Goal: Information Seeking & Learning: Learn about a topic

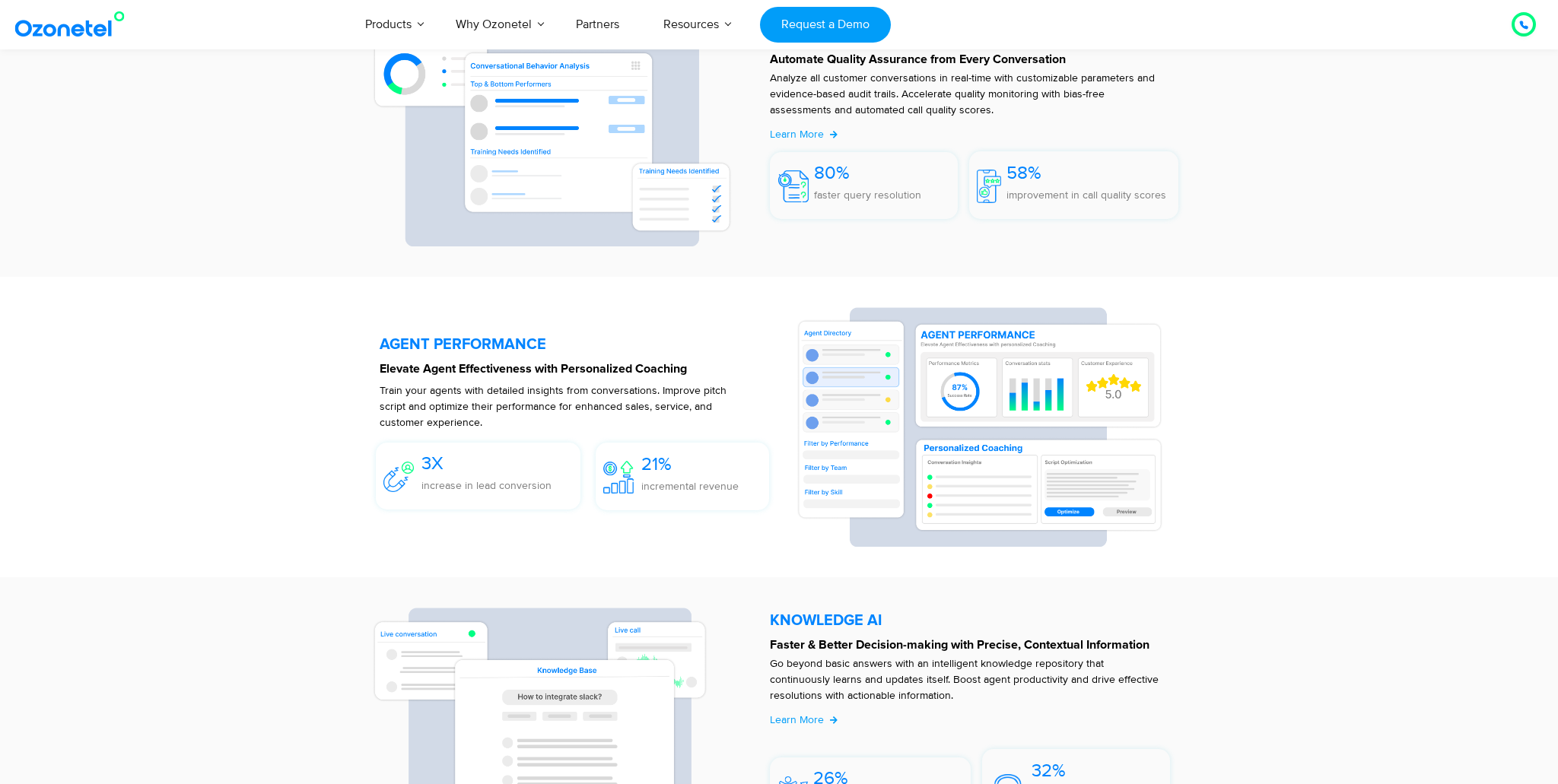
scroll to position [2716, 0]
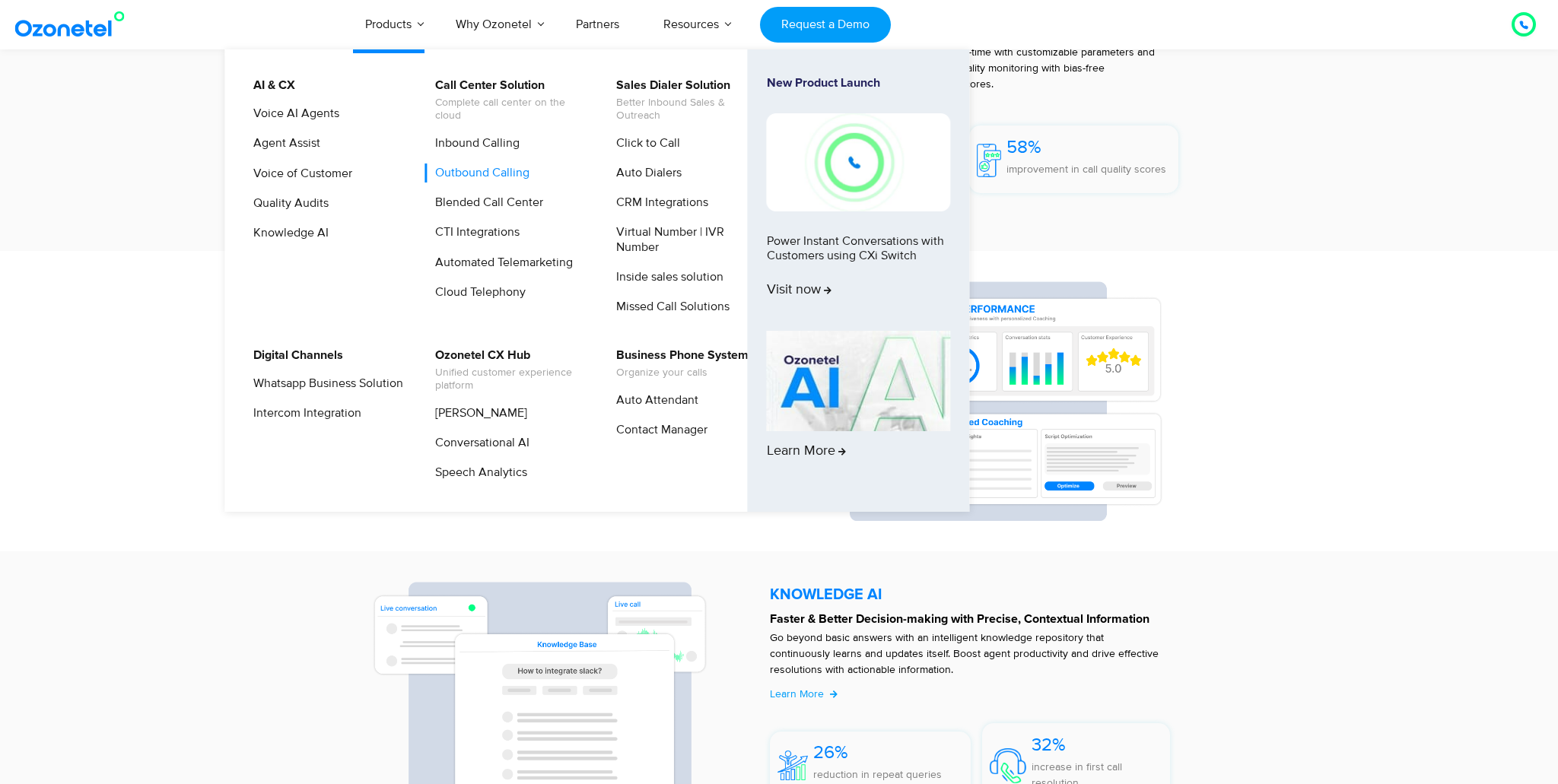
click at [470, 170] on link "Outbound Calling" at bounding box center [478, 173] width 107 height 19
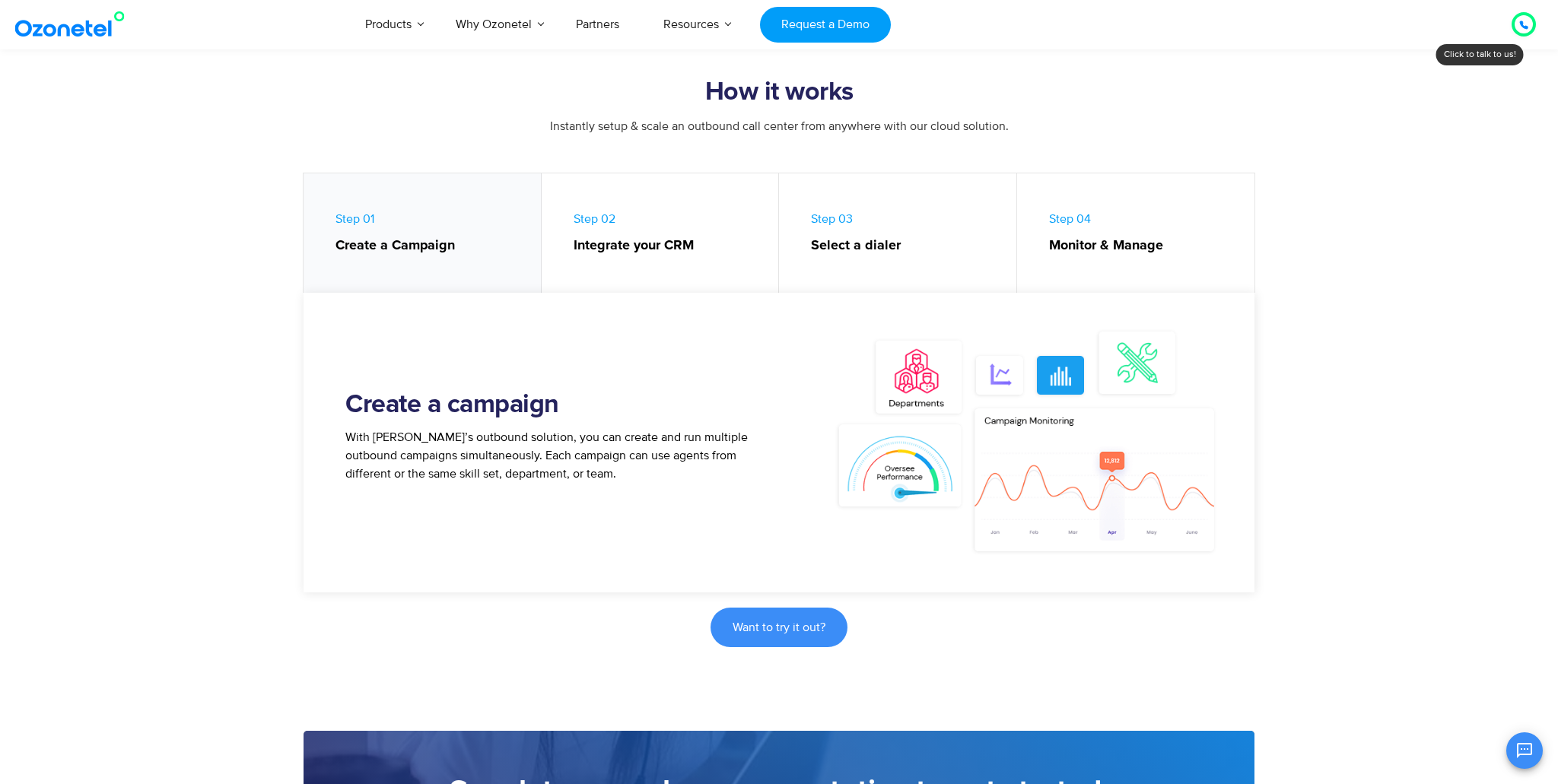
scroll to position [603, 0]
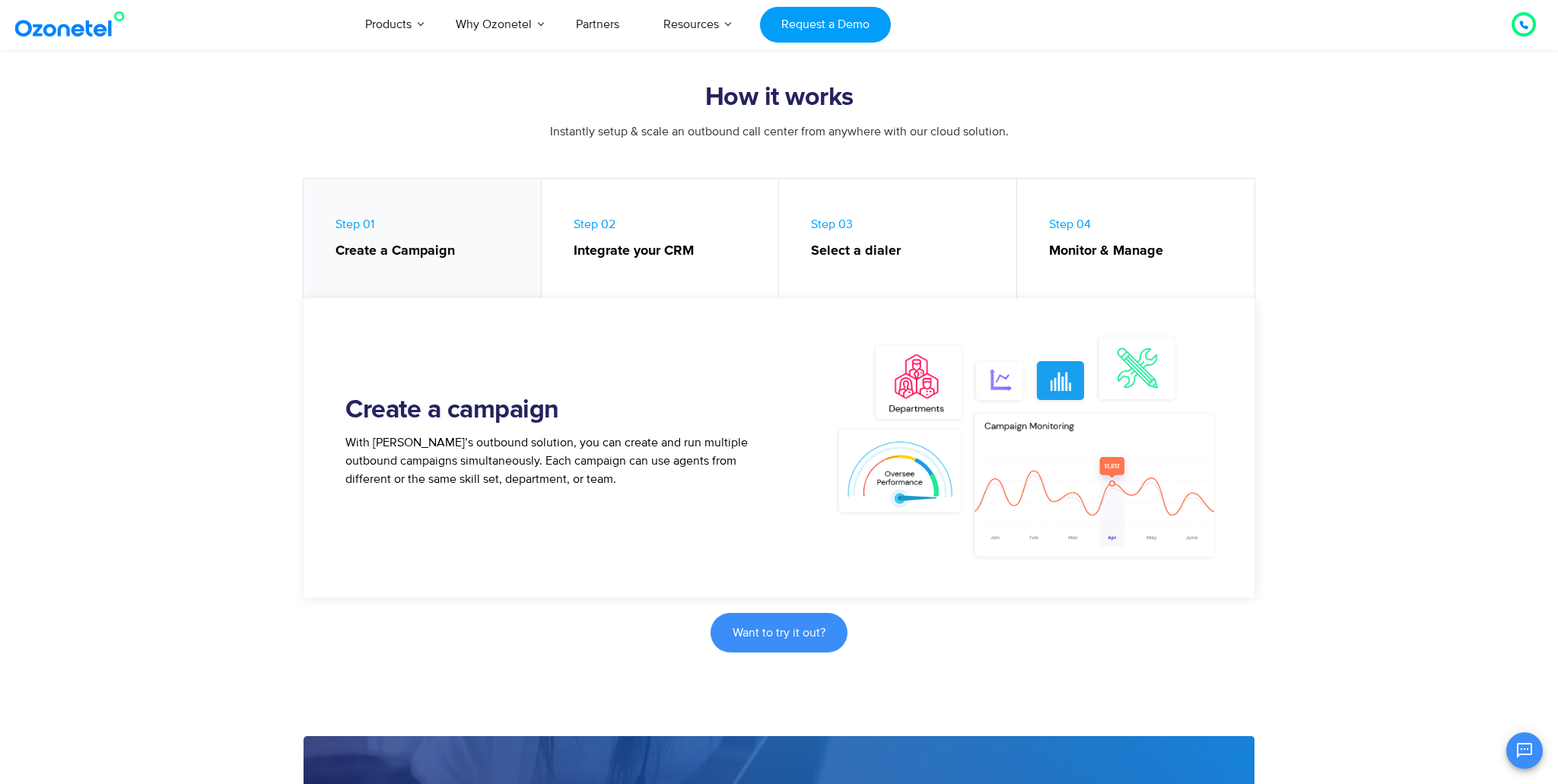
click at [837, 243] on strong "Select a dialer" at bounding box center [905, 252] width 190 height 20
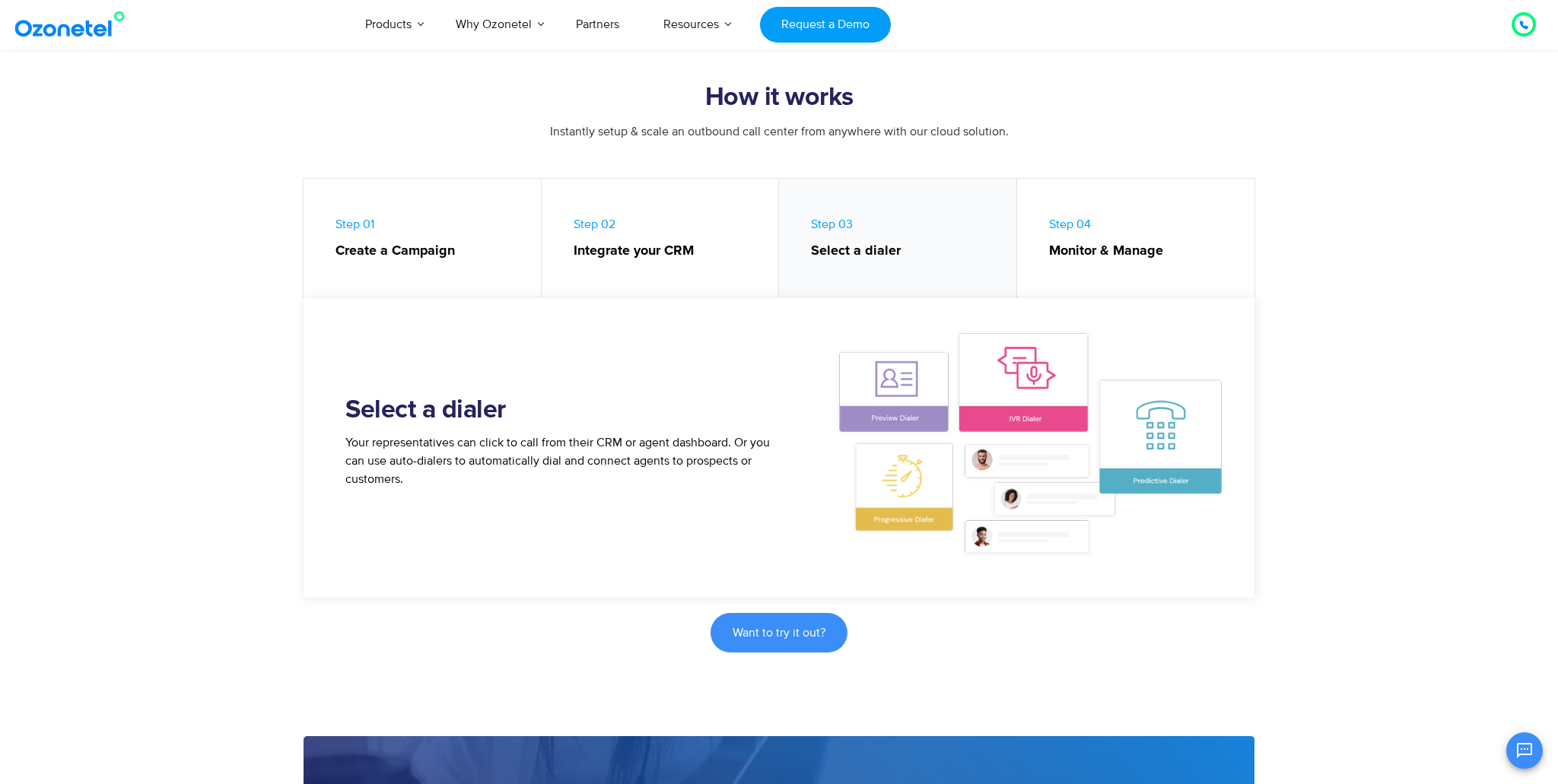
click at [1090, 235] on link "Step 04 Monitor & Manage" at bounding box center [1136, 242] width 238 height 127
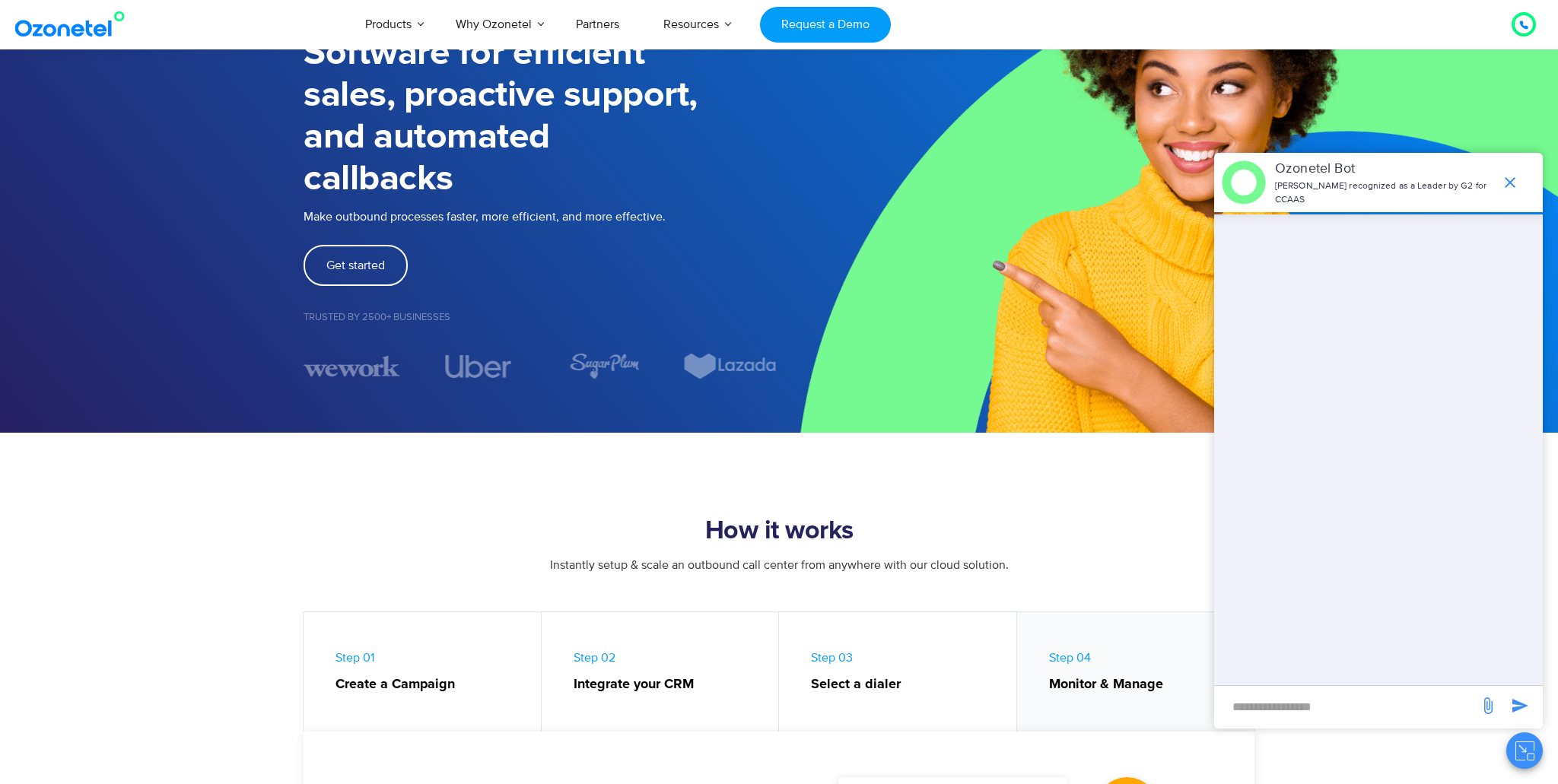
scroll to position [164, 0]
